Goal: Transaction & Acquisition: Purchase product/service

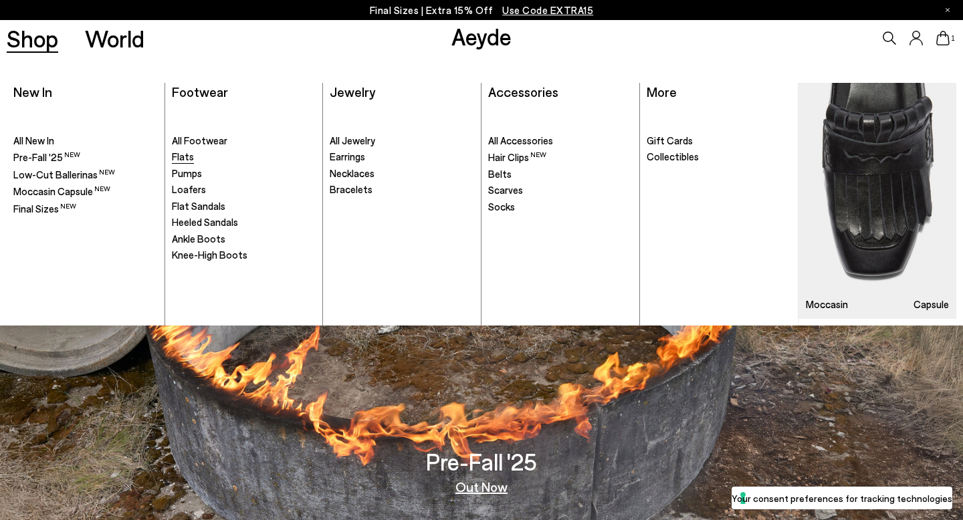
click at [191, 158] on span "Flats" at bounding box center [183, 156] width 22 height 12
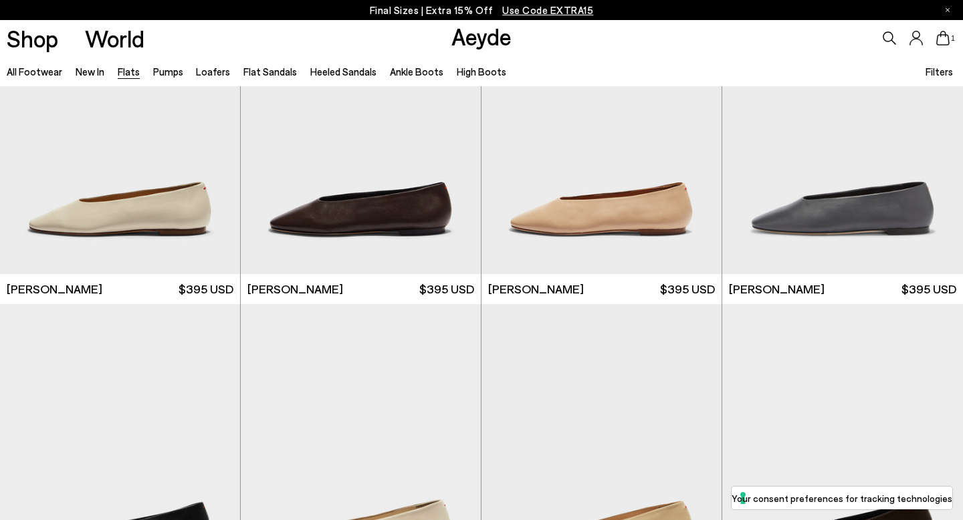
scroll to position [3127, 0]
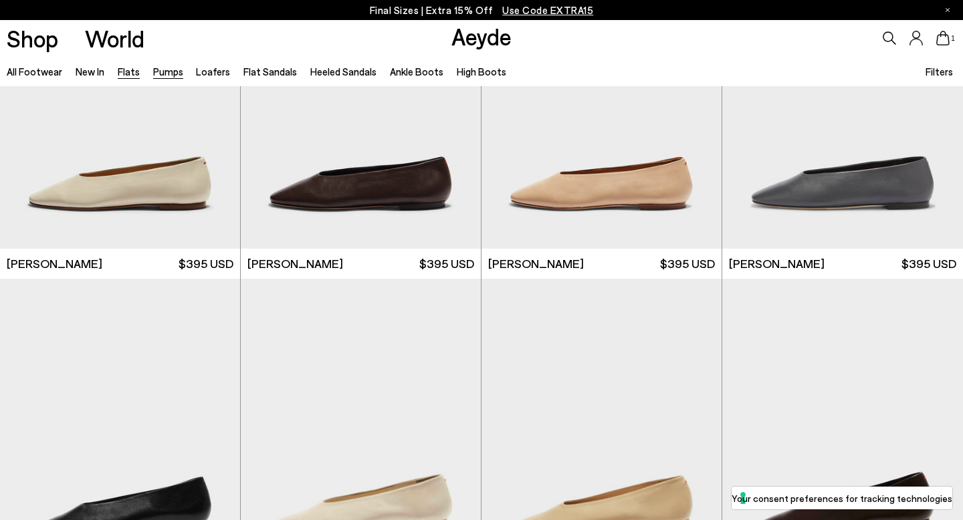
click at [169, 74] on link "Pumps" at bounding box center [168, 72] width 30 height 12
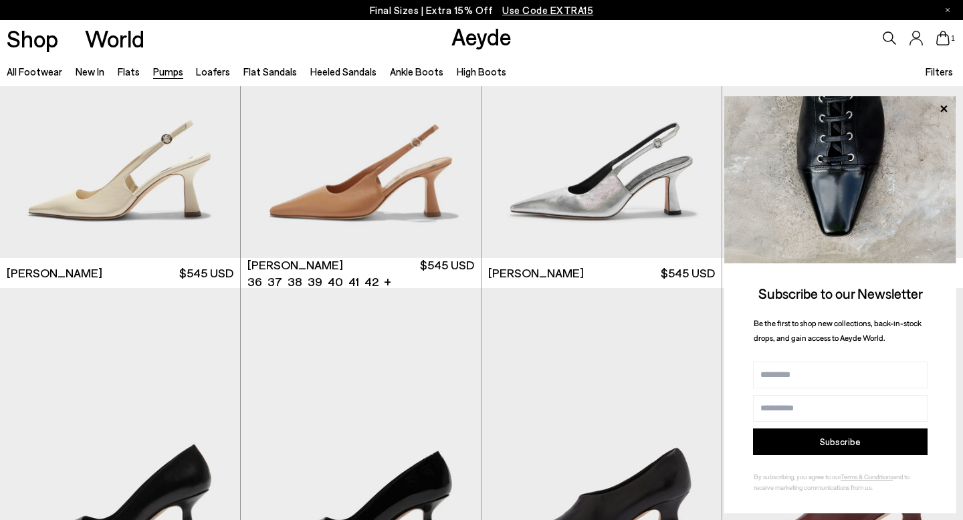
scroll to position [4530, 0]
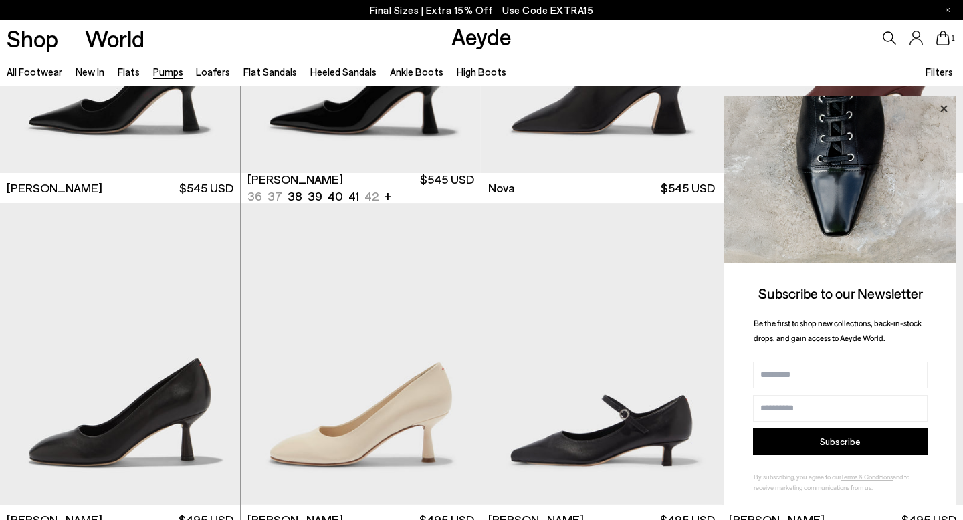
click at [943, 109] on icon at bounding box center [943, 108] width 7 height 7
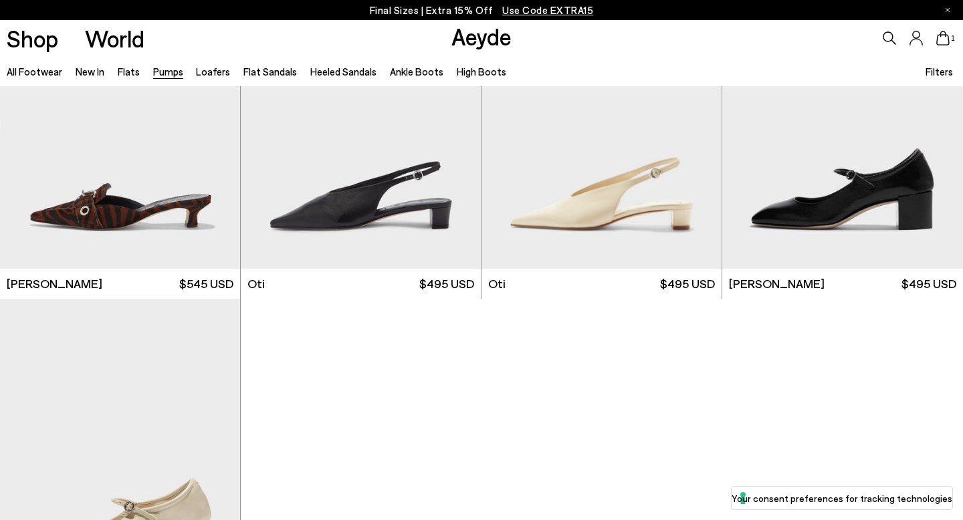
scroll to position [5433, 0]
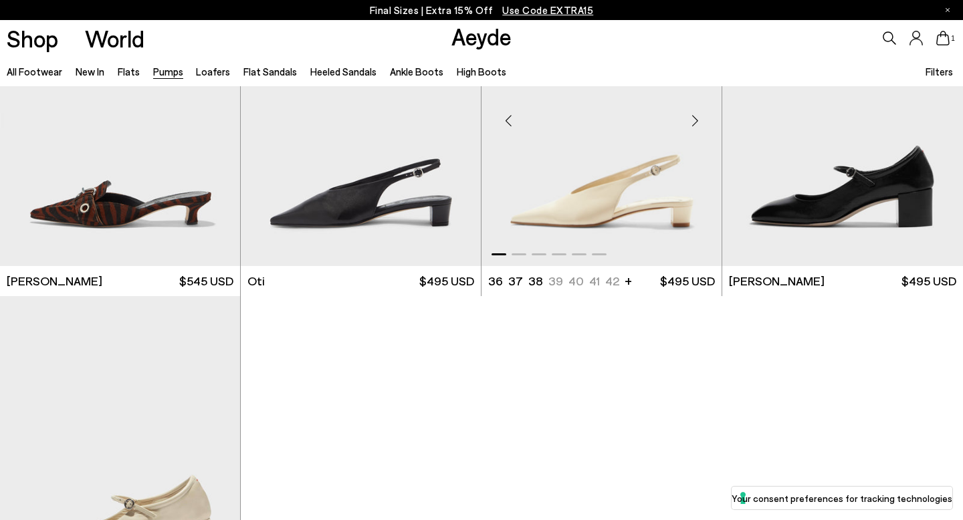
click at [688, 123] on div "Next slide" at bounding box center [695, 120] width 40 height 40
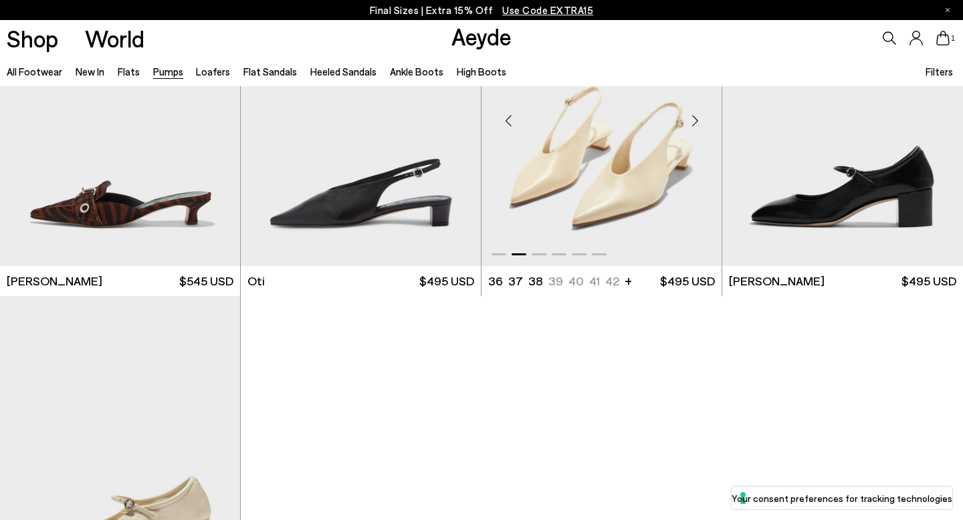
click at [688, 122] on div "Next slide" at bounding box center [695, 120] width 40 height 40
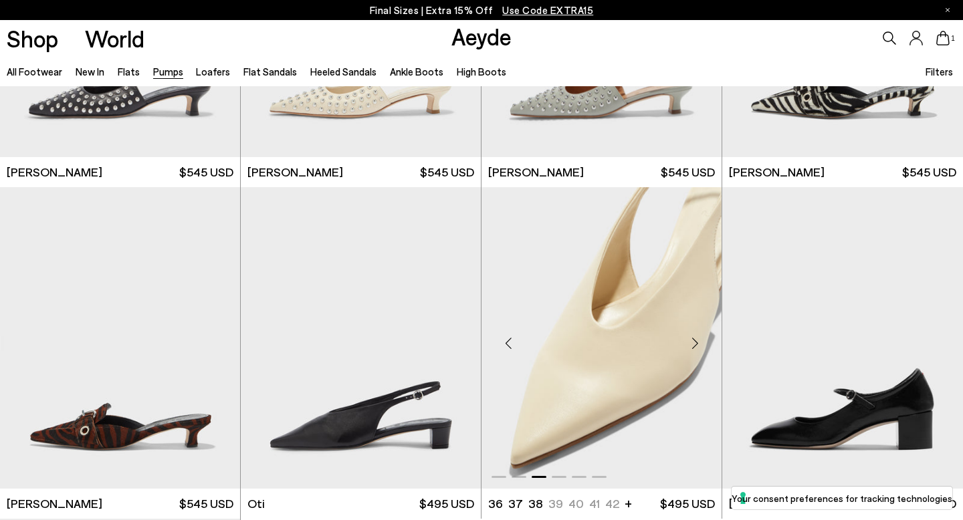
scroll to position [5186, 0]
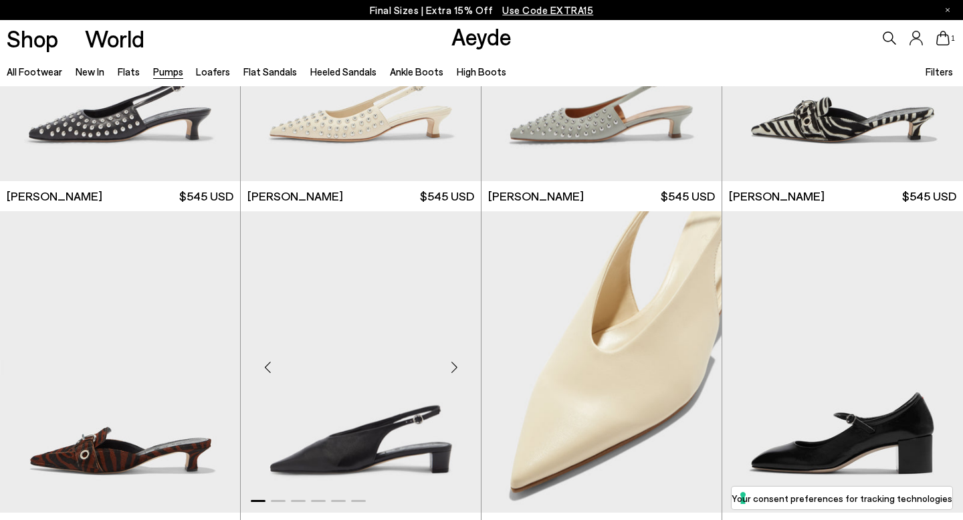
click at [452, 370] on div "Next slide" at bounding box center [454, 367] width 40 height 40
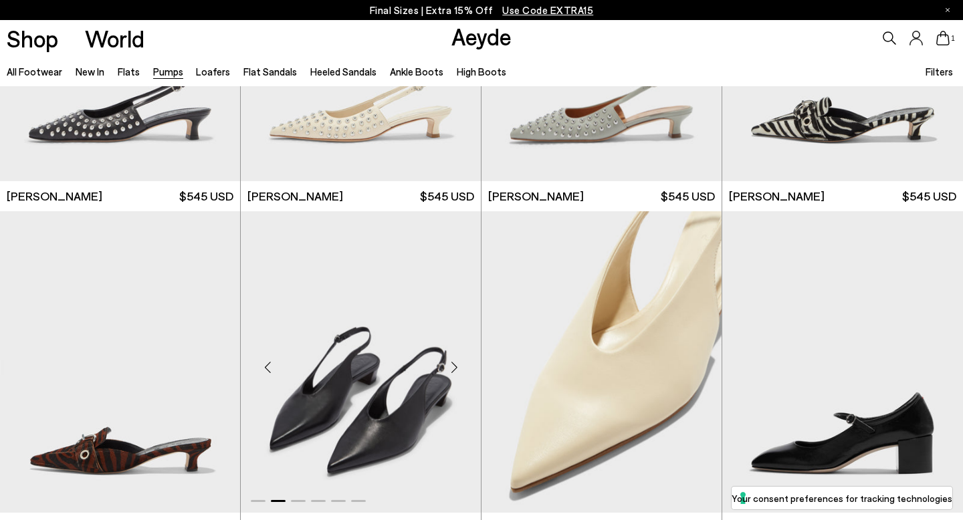
click at [452, 370] on div "Next slide" at bounding box center [454, 367] width 40 height 40
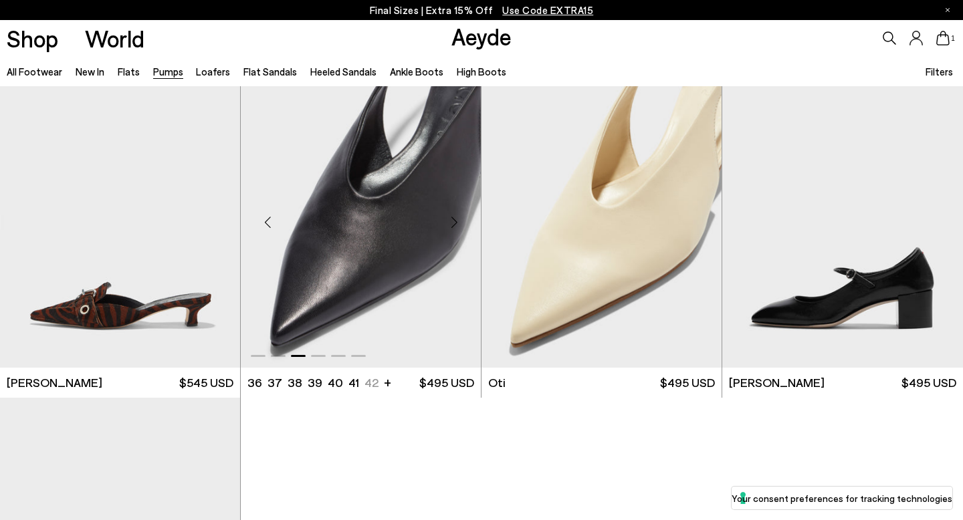
scroll to position [5331, 0]
